Goal: Navigation & Orientation: Find specific page/section

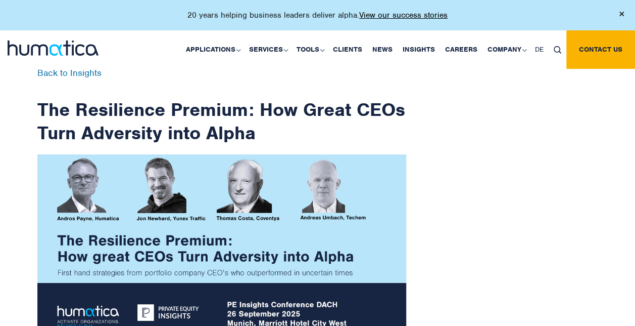
click at [35, 52] on img at bounding box center [53, 47] width 91 height 15
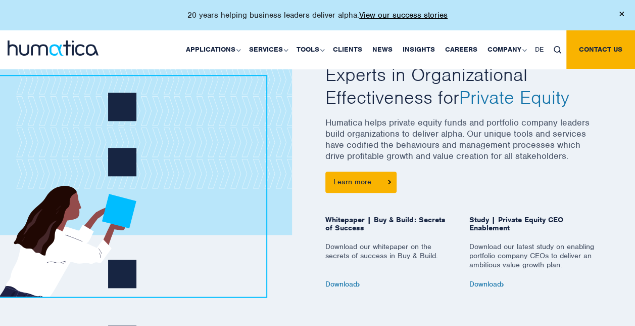
scroll to position [404, 0]
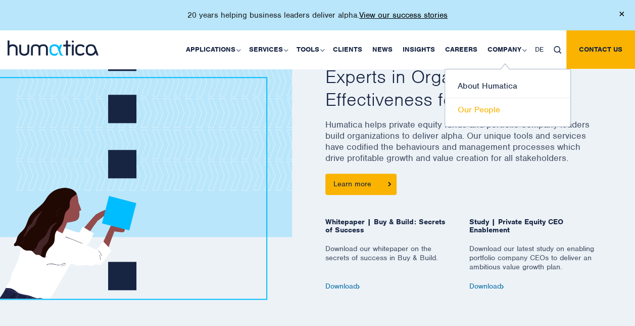
click at [487, 112] on link "Our People" at bounding box center [507, 109] width 125 height 23
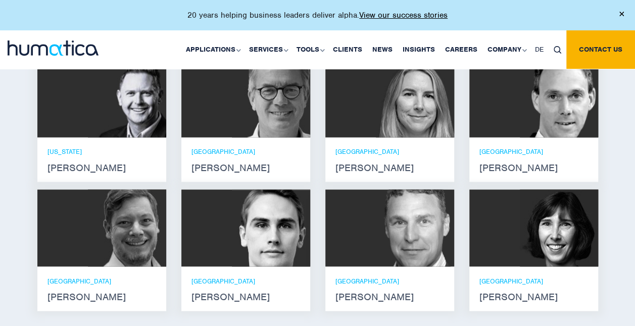
scroll to position [809, 0]
